Goal: Transaction & Acquisition: Purchase product/service

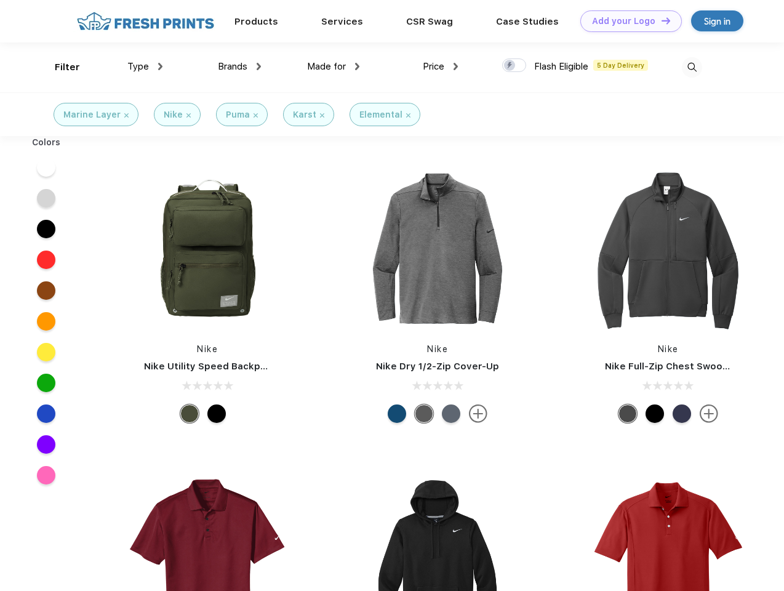
scroll to position [1, 0]
click at [627, 21] on link "Add your Logo Design Tool" at bounding box center [631, 21] width 102 height 22
click at [0, 0] on div "Design Tool" at bounding box center [0, 0] width 0 height 0
click at [660, 20] on link "Add your Logo Design Tool" at bounding box center [631, 21] width 102 height 22
click at [59, 67] on div "Filter" at bounding box center [67, 67] width 25 height 14
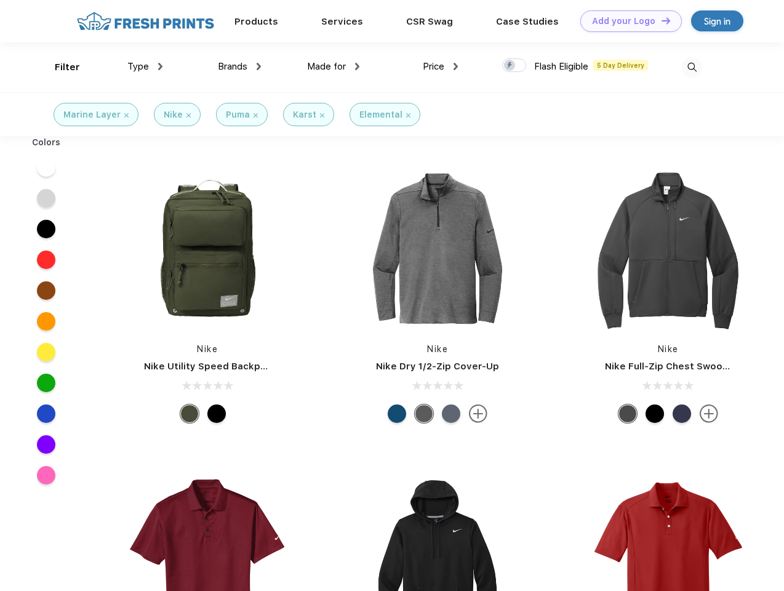
click at [145, 66] on span "Type" at bounding box center [138, 66] width 22 height 11
click at [239, 66] on span "Brands" at bounding box center [233, 66] width 30 height 11
click at [334, 66] on span "Made for" at bounding box center [326, 66] width 39 height 11
click at [441, 66] on span "Price" at bounding box center [434, 66] width 22 height 11
click at [515, 66] on div at bounding box center [514, 65] width 24 height 14
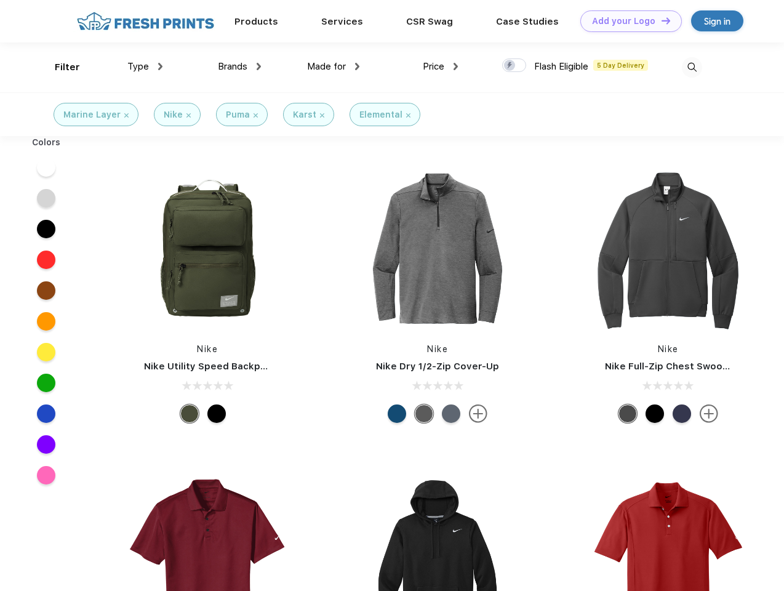
click at [510, 66] on input "checkbox" at bounding box center [506, 62] width 8 height 8
click at [692, 67] on img at bounding box center [692, 67] width 20 height 20
